Goal: Task Accomplishment & Management: Manage account settings

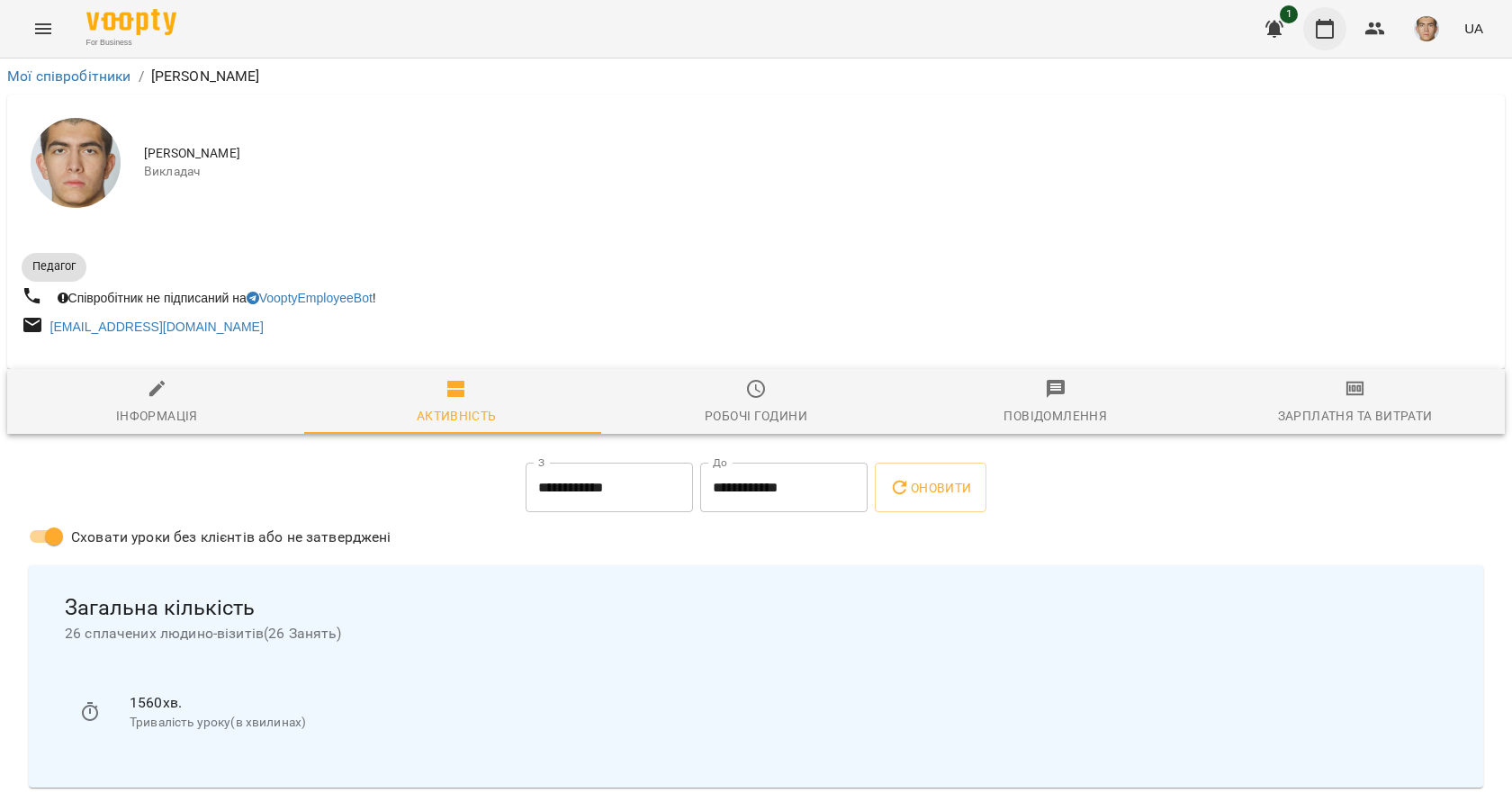
click at [1320, 31] on icon "button" at bounding box center [1325, 29] width 22 height 22
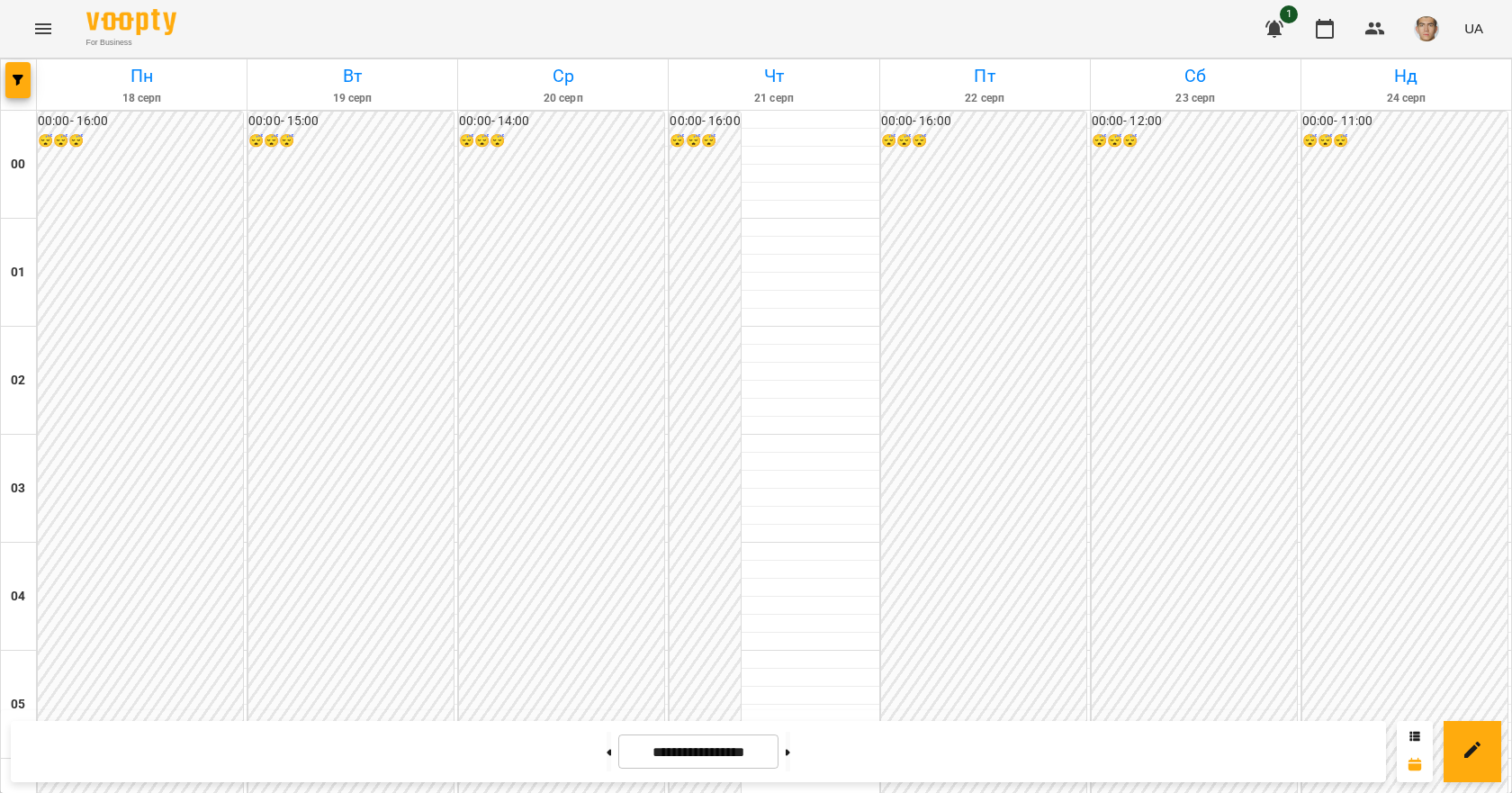
scroll to position [1079, 0]
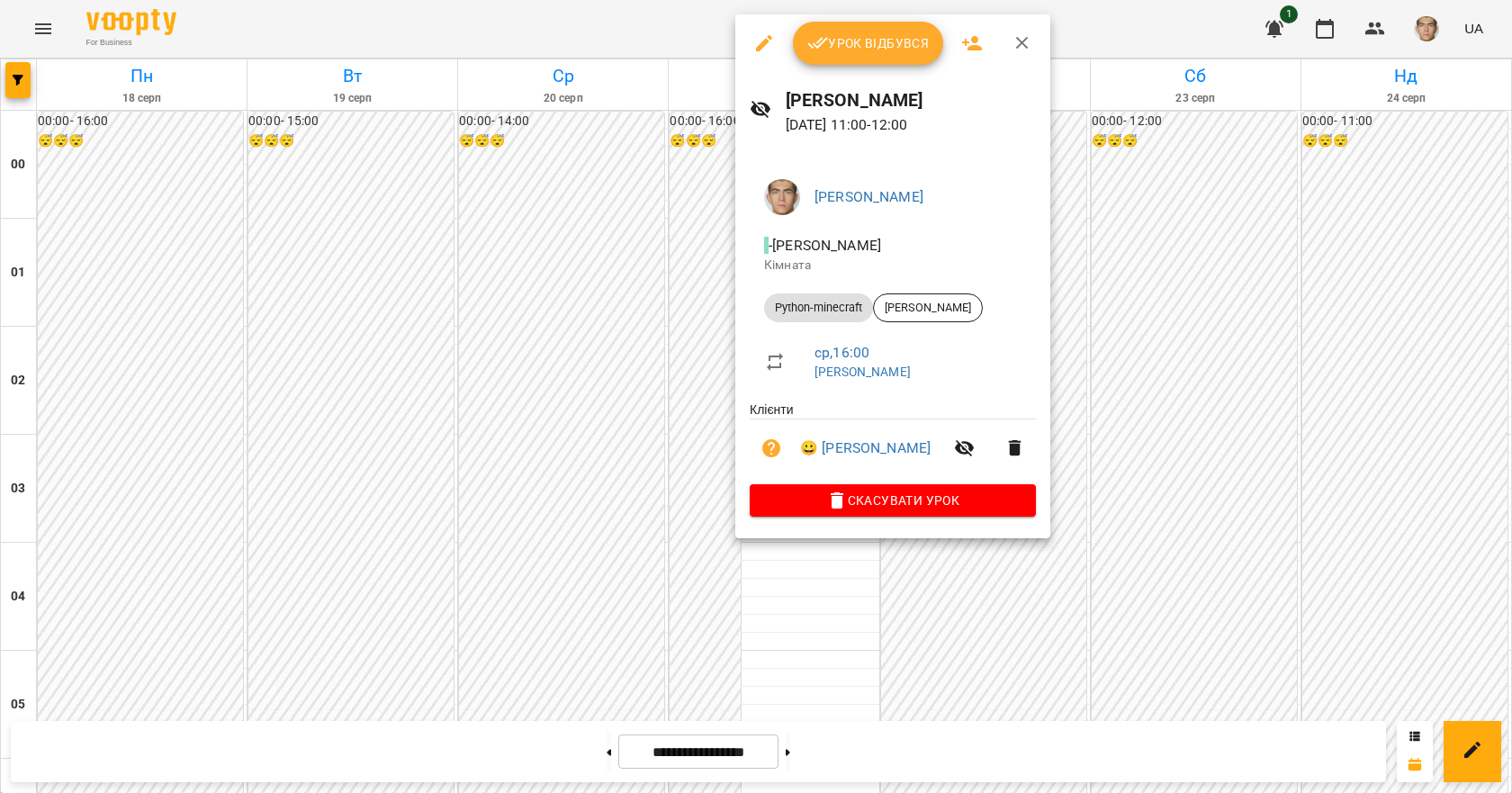
click at [851, 25] on button "Урок відбувся" at bounding box center [868, 43] width 151 height 43
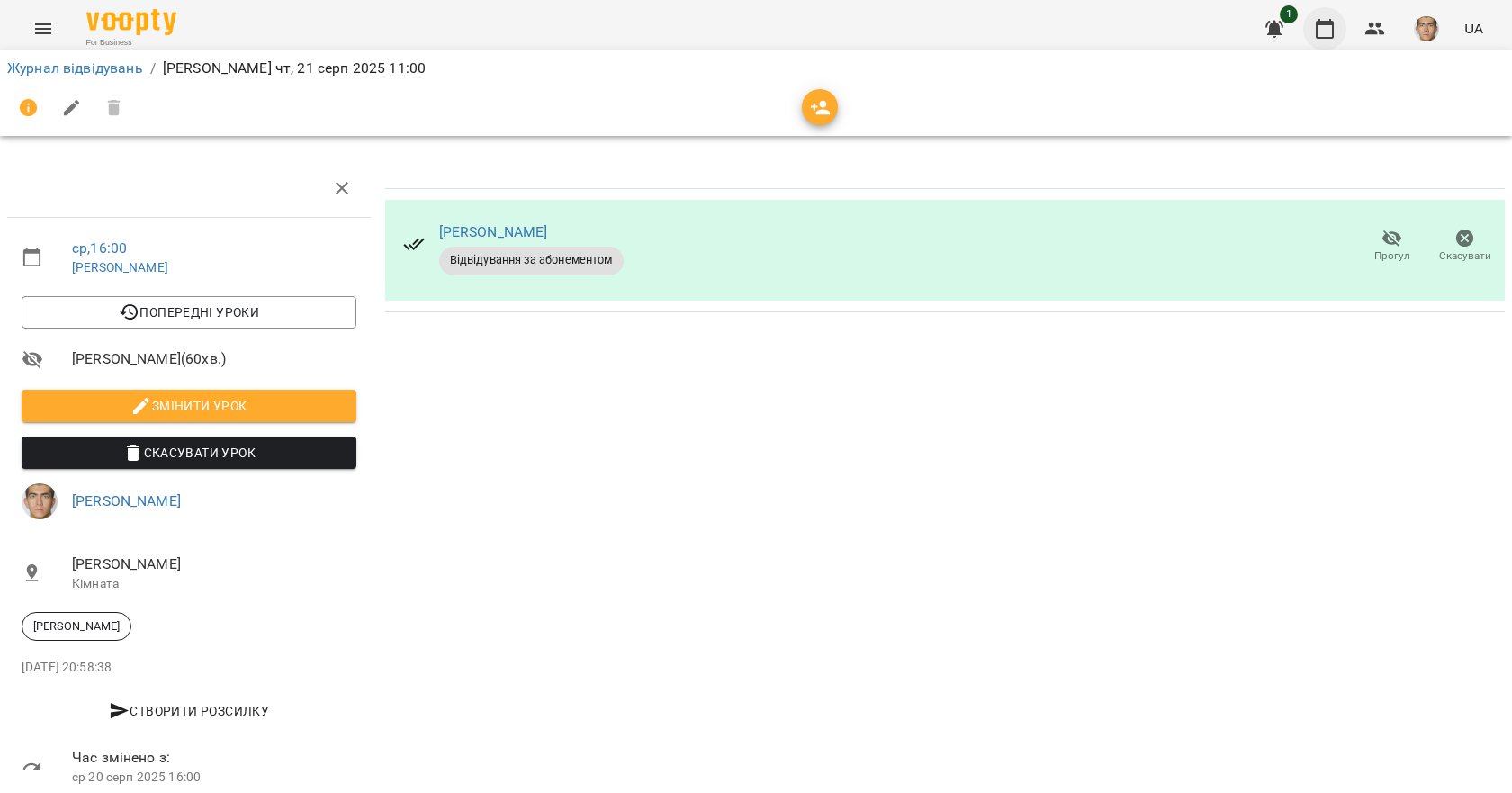
click at [1348, 30] on div "1 UA" at bounding box center [1372, 28] width 238 height 47
click at [1332, 25] on icon "button" at bounding box center [1325, 29] width 18 height 20
